Goal: Information Seeking & Learning: Ask a question

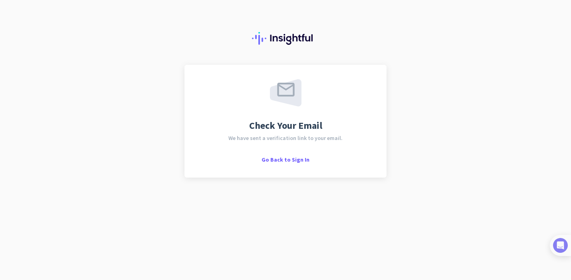
click at [565, 245] on img at bounding box center [560, 245] width 15 height 15
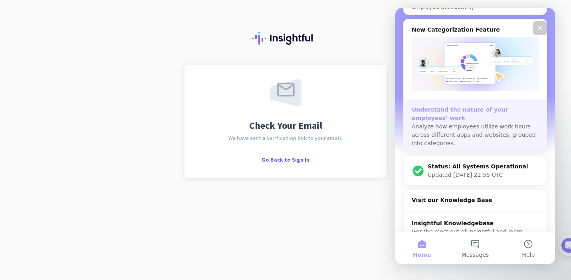
scroll to position [379, 0]
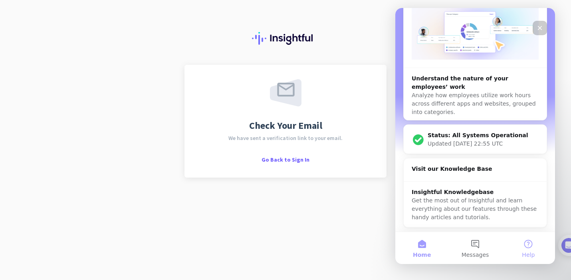
click at [523, 242] on button "Help" at bounding box center [528, 248] width 53 height 32
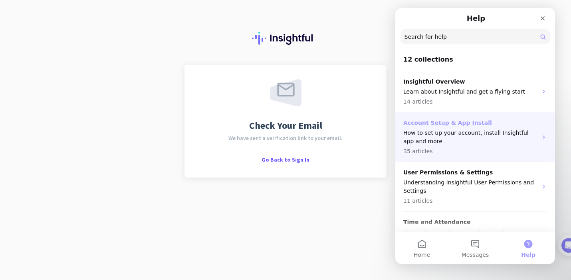
click at [462, 122] on p "Account Setup & App Install" at bounding box center [470, 123] width 134 height 8
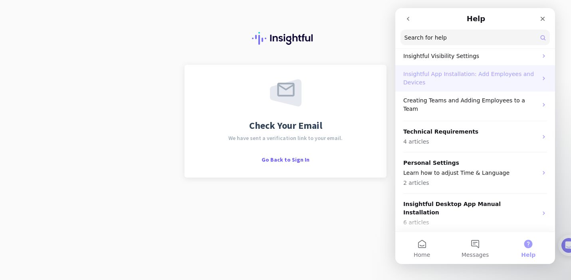
scroll to position [36, 0]
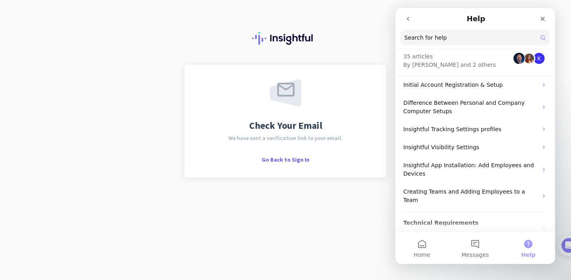
click at [468, 41] on input "Search for help" at bounding box center [475, 38] width 149 height 16
type input "c"
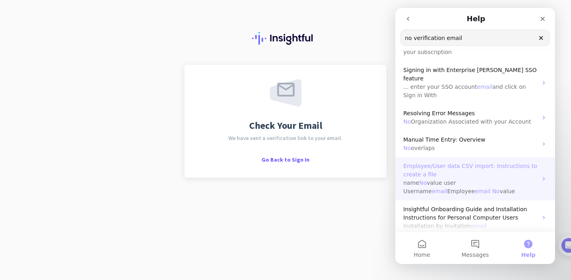
scroll to position [154, 0]
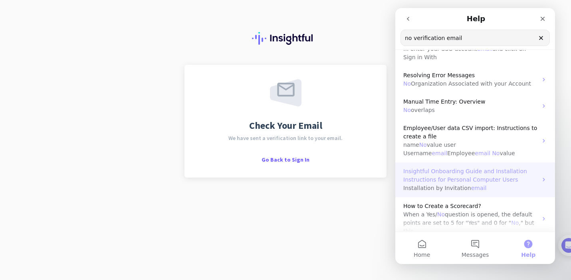
type input "no verification email"
click at [450, 185] on span "Installation by Invitation" at bounding box center [437, 188] width 68 height 6
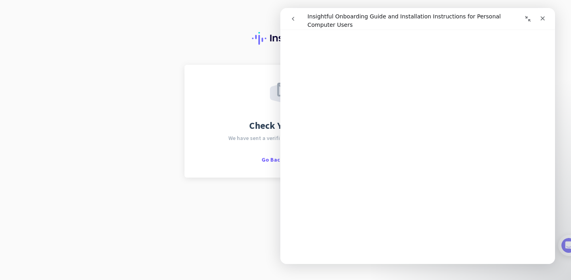
scroll to position [1559, 0]
click at [541, 20] on icon "Close" at bounding box center [543, 18] width 4 height 4
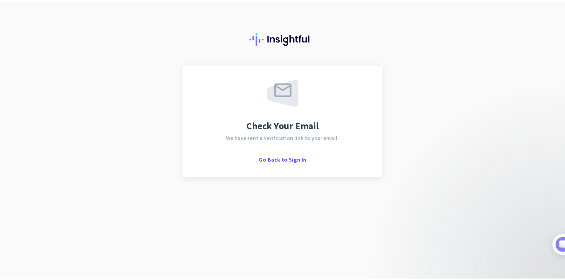
scroll to position [0, 0]
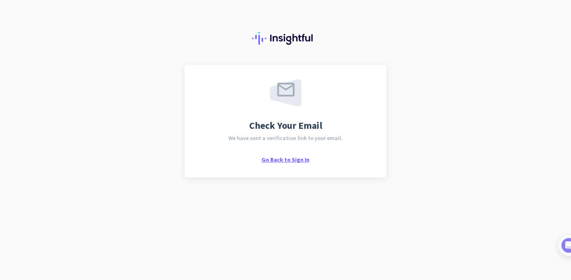
click at [304, 157] on span "Go Back to Sign In" at bounding box center [286, 159] width 48 height 7
